Goal: Information Seeking & Learning: Learn about a topic

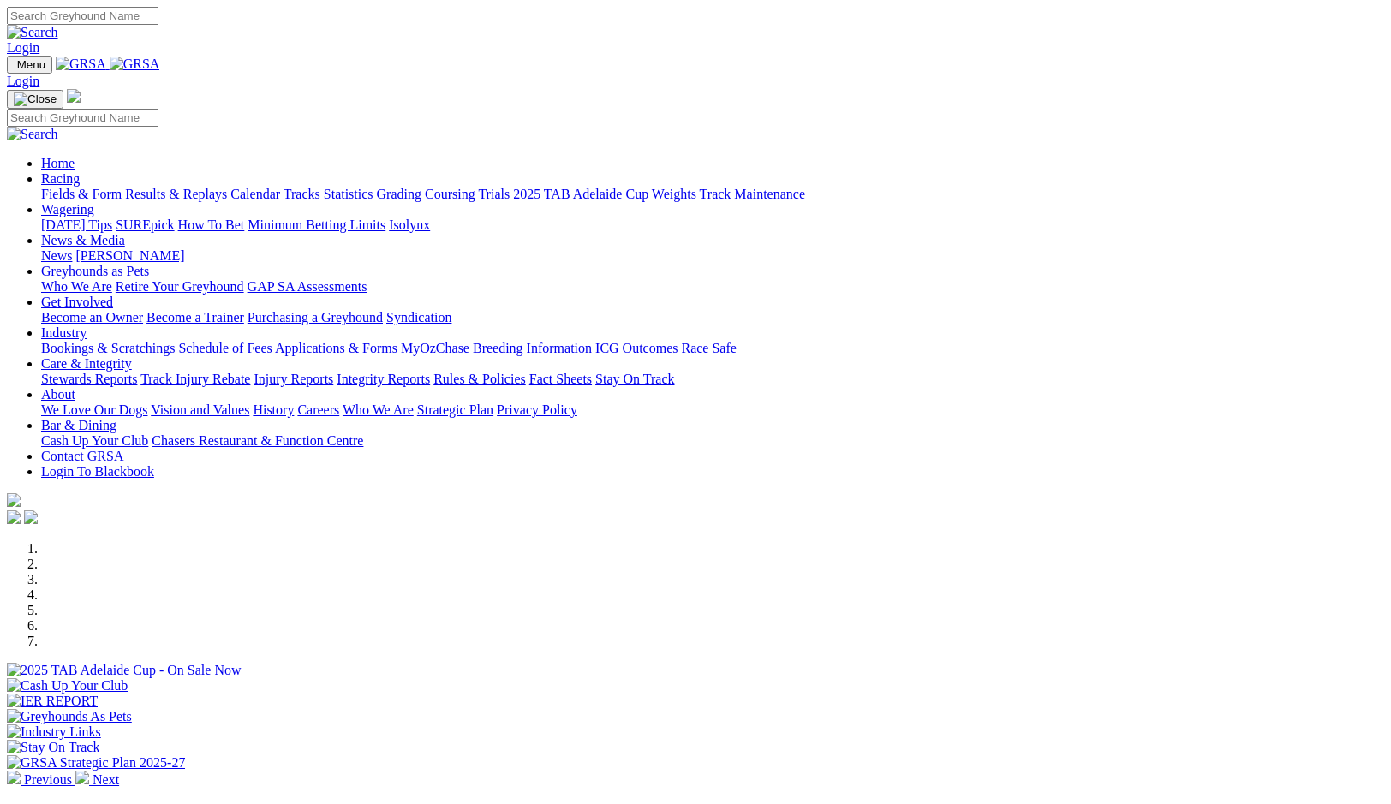
click at [526, 372] on link "Rules & Policies" at bounding box center [479, 379] width 92 height 15
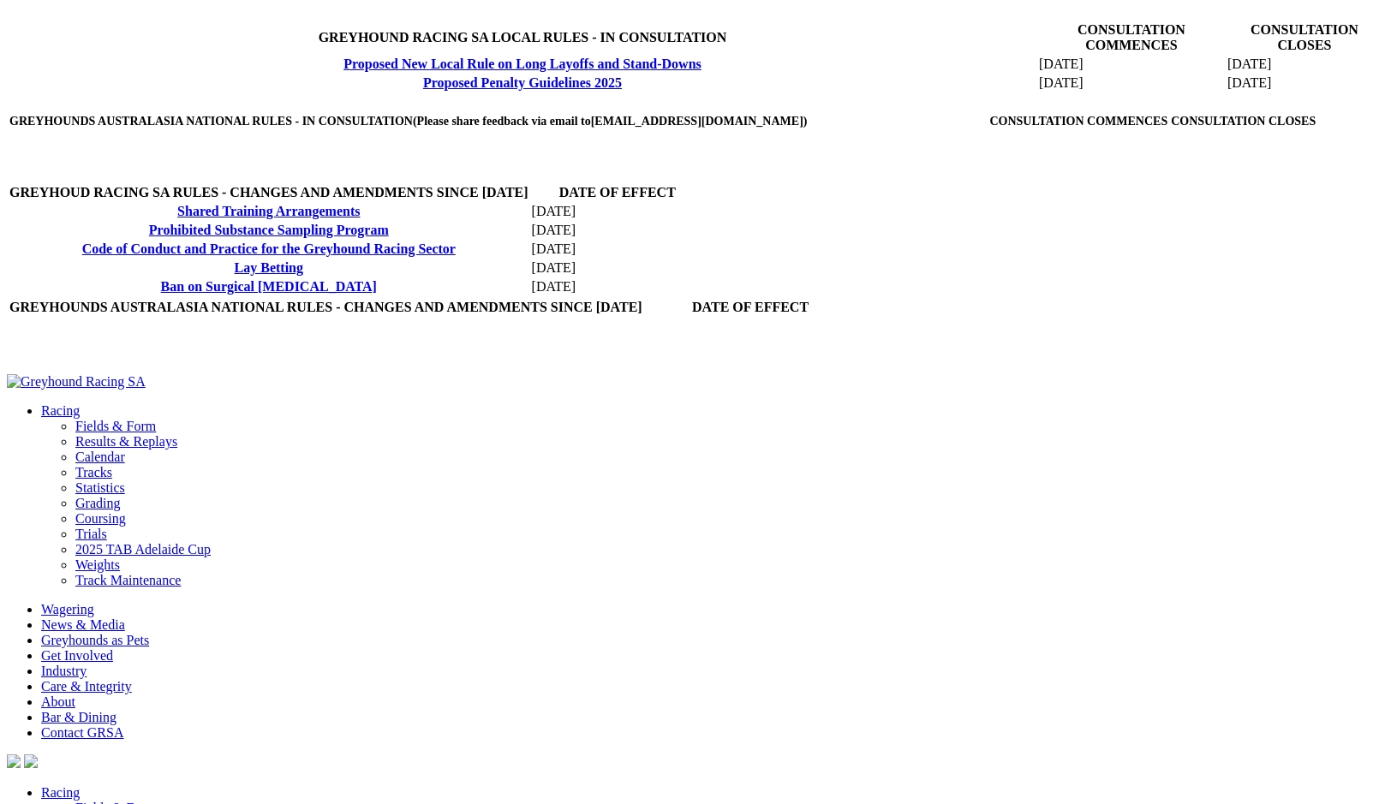
scroll to position [685, 0]
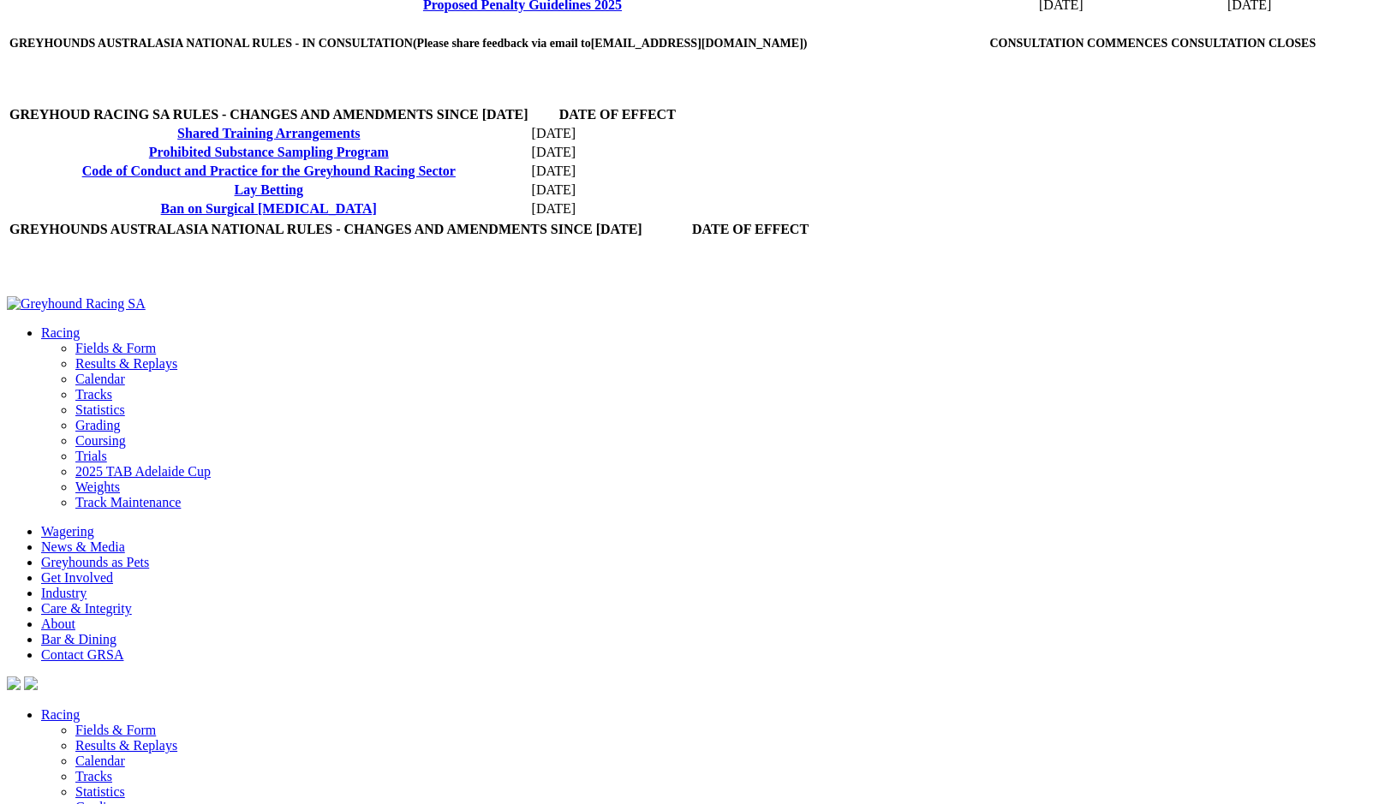
click at [303, 216] on link "Ban on Surgical Artificial Insemination" at bounding box center [269, 208] width 216 height 15
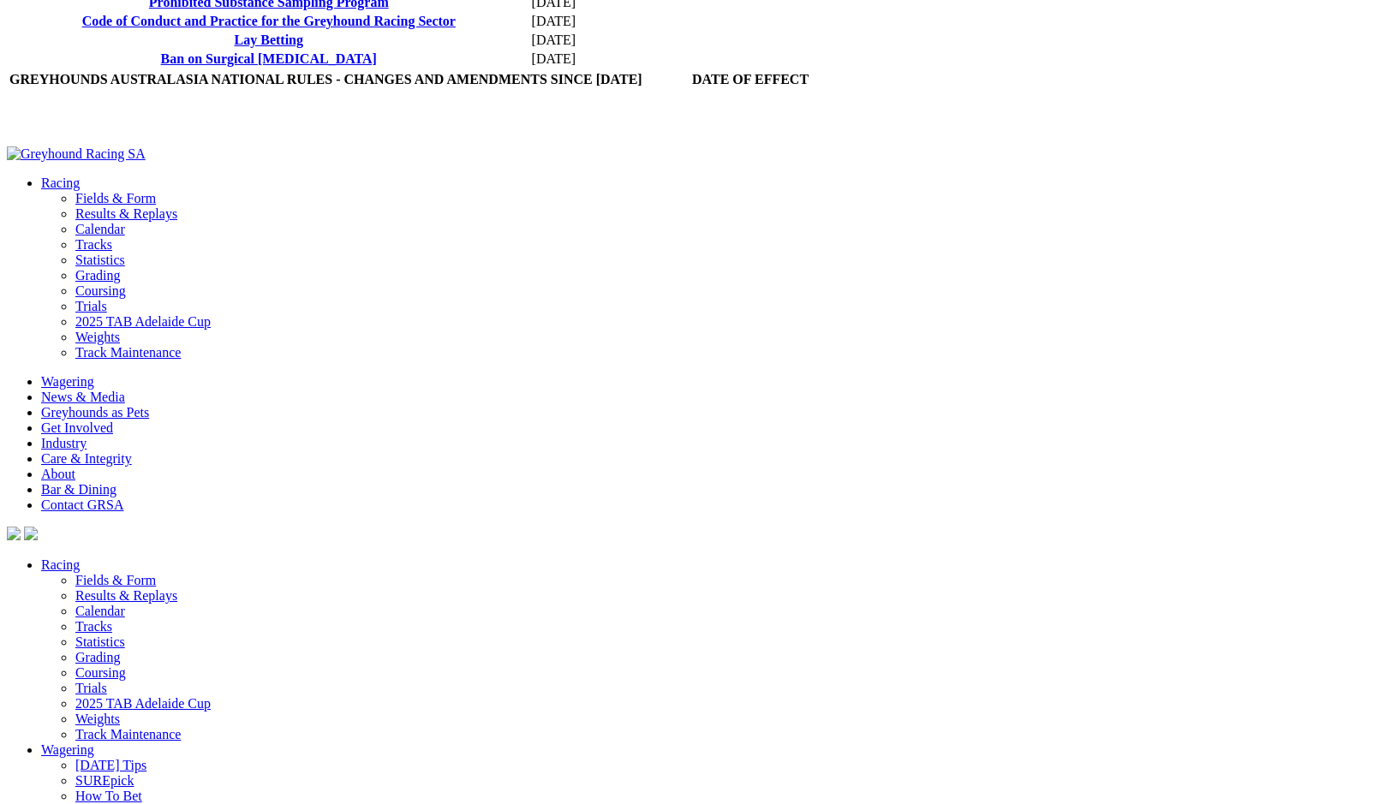
scroll to position [856, 0]
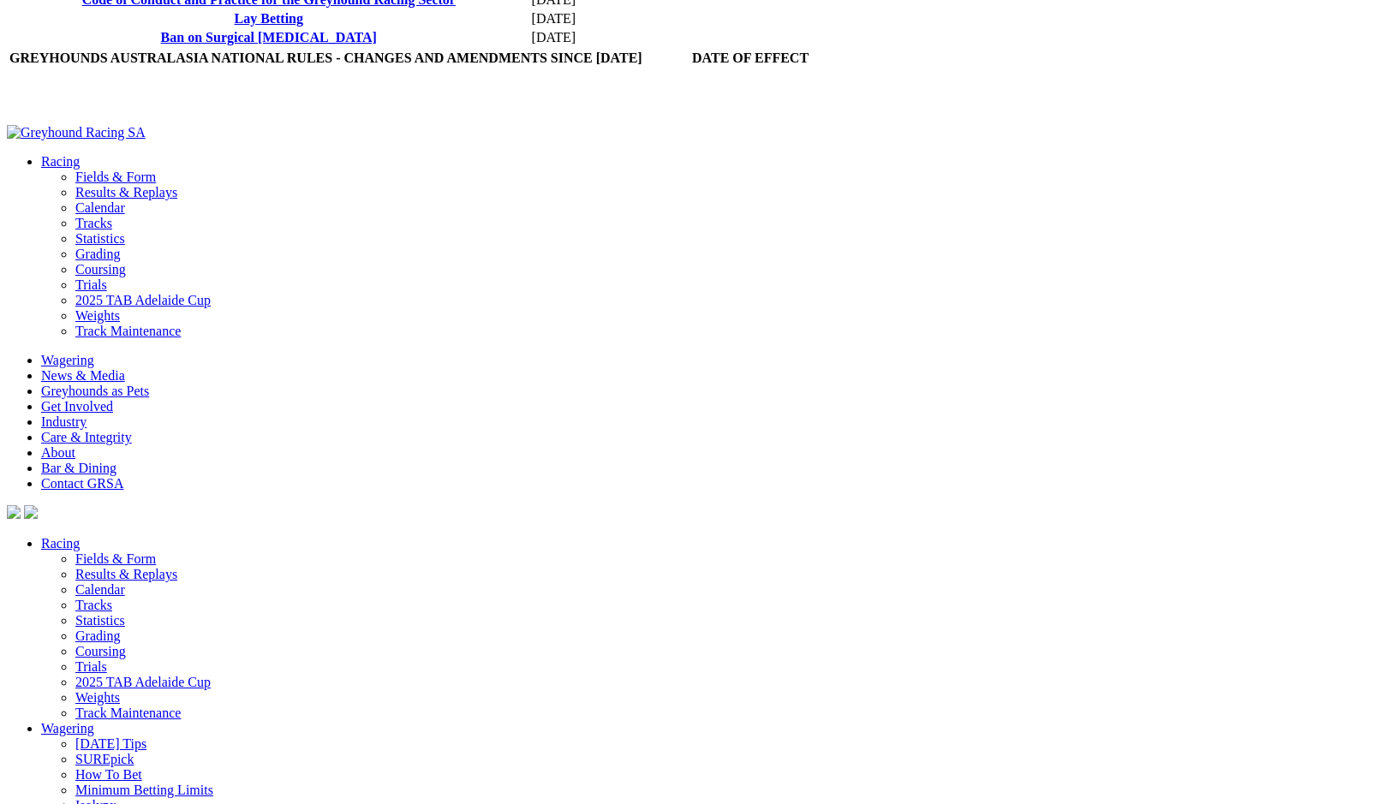
click at [308, 7] on link "Code of Conduct and Practice for the Greyhound Racing Sector" at bounding box center [268, -1] width 373 height 15
